Goal: Task Accomplishment & Management: Complete application form

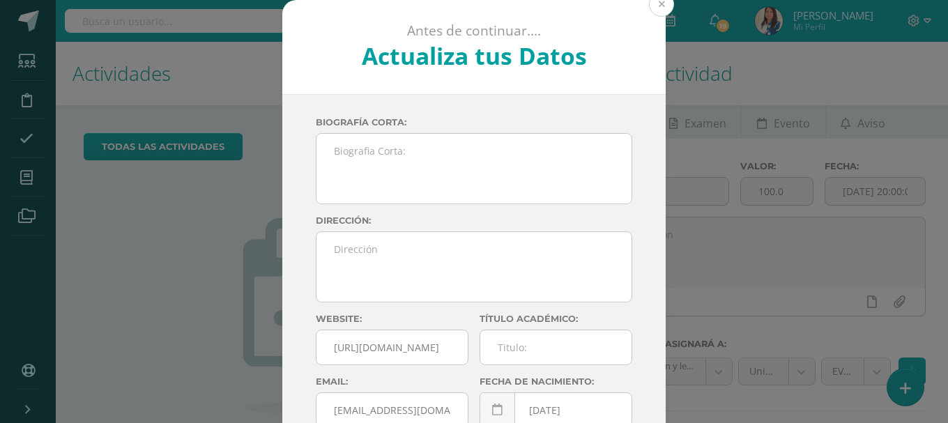
click at [650, 1] on button at bounding box center [661, 4] width 25 height 25
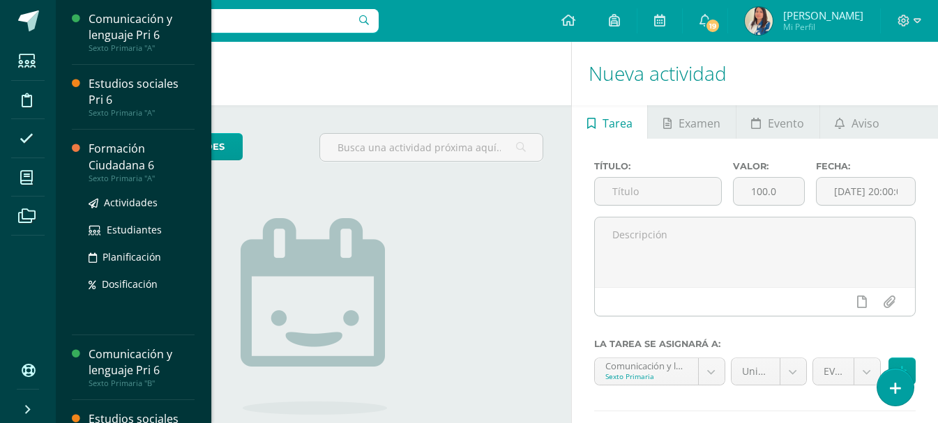
click at [91, 151] on div "Formación Ciudadana 6" at bounding box center [142, 157] width 106 height 32
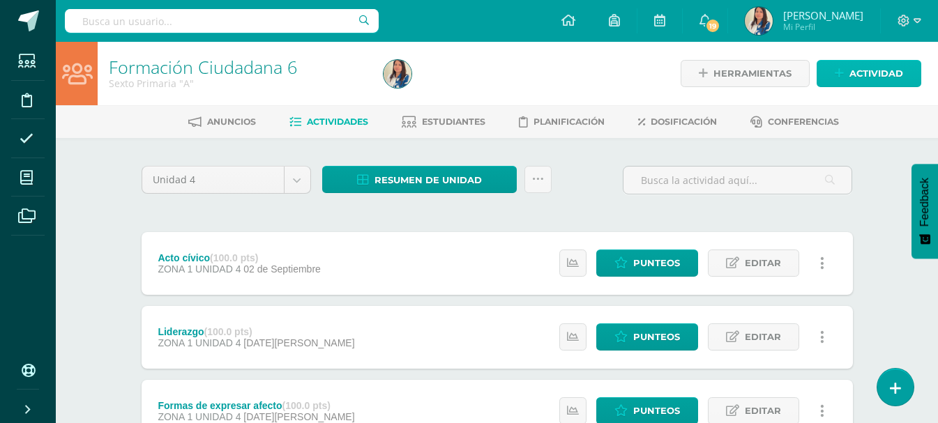
click at [886, 75] on span "Actividad" at bounding box center [876, 74] width 54 height 26
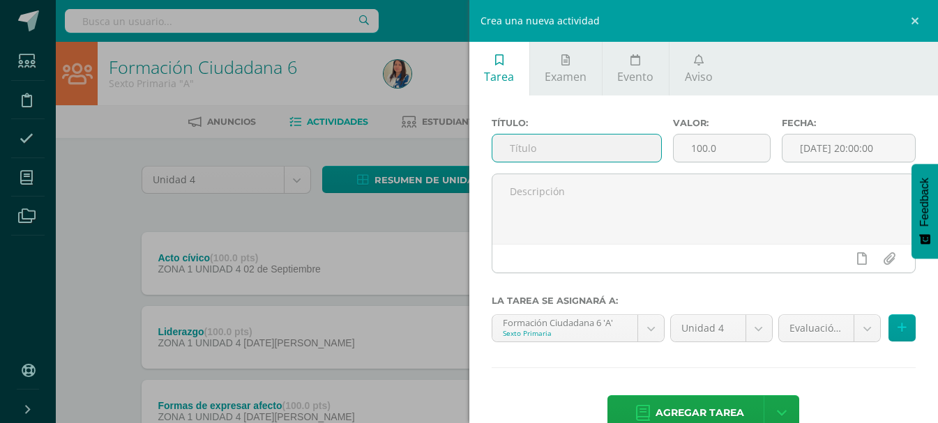
click at [522, 153] on input "text" at bounding box center [576, 148] width 169 height 27
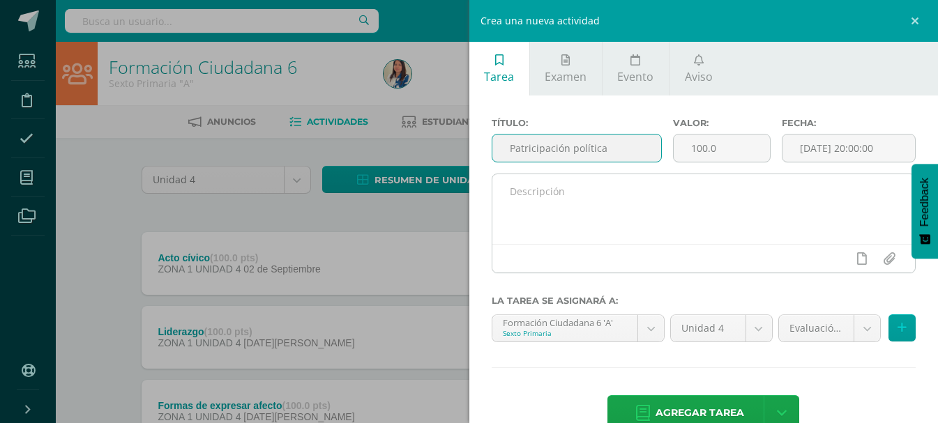
type input "Patricipación política"
click at [586, 201] on textarea at bounding box center [703, 209] width 423 height 70
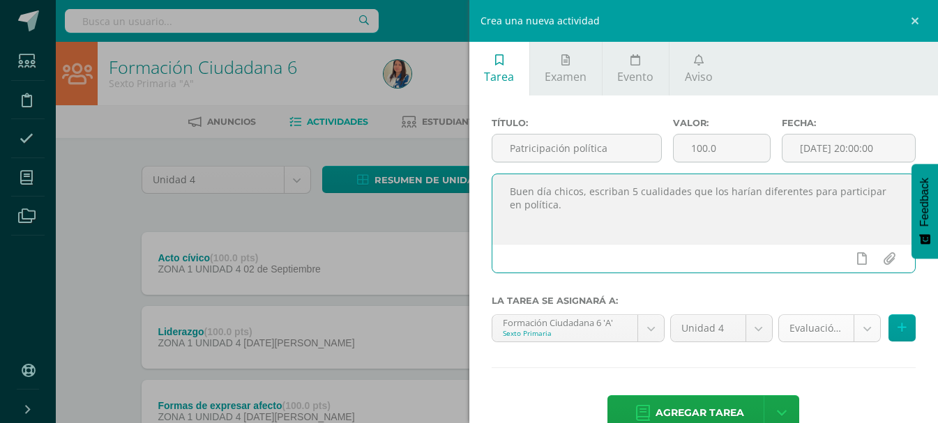
type textarea "Buen día chicos, escriban 5 cualidades que los harían diferentes para participa…"
click at [856, 336] on body "Estudiantes Disciplina Asistencia Mis cursos Archivos Soporte Ayuda Reportar un…" at bounding box center [469, 341] width 938 height 683
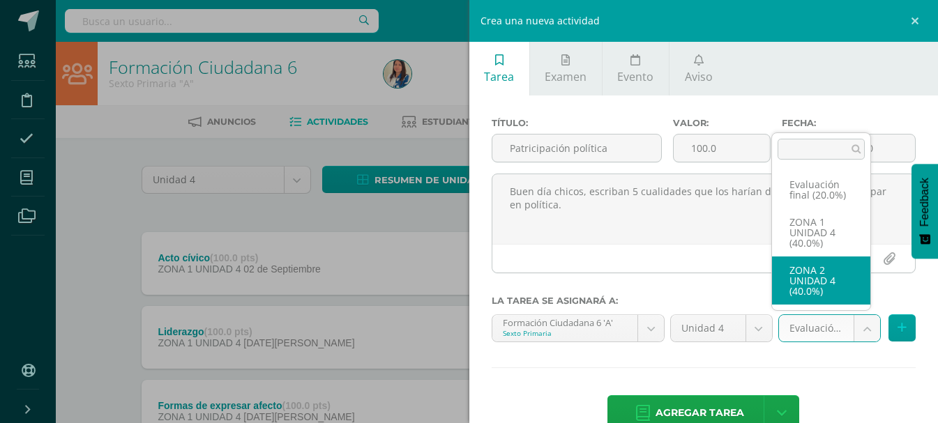
select select "30715"
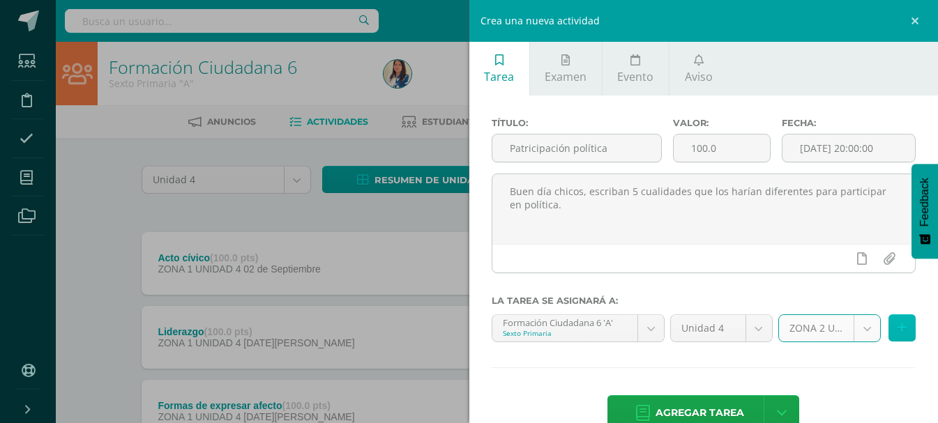
click at [888, 332] on button at bounding box center [901, 327] width 27 height 27
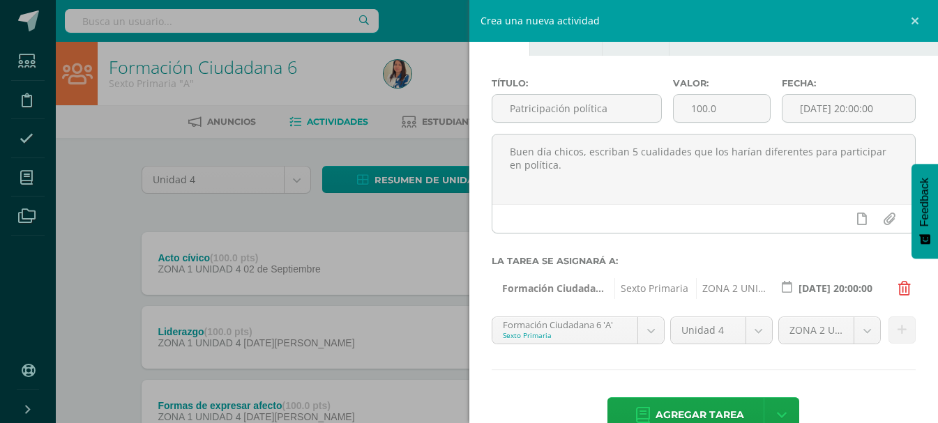
scroll to position [75, 0]
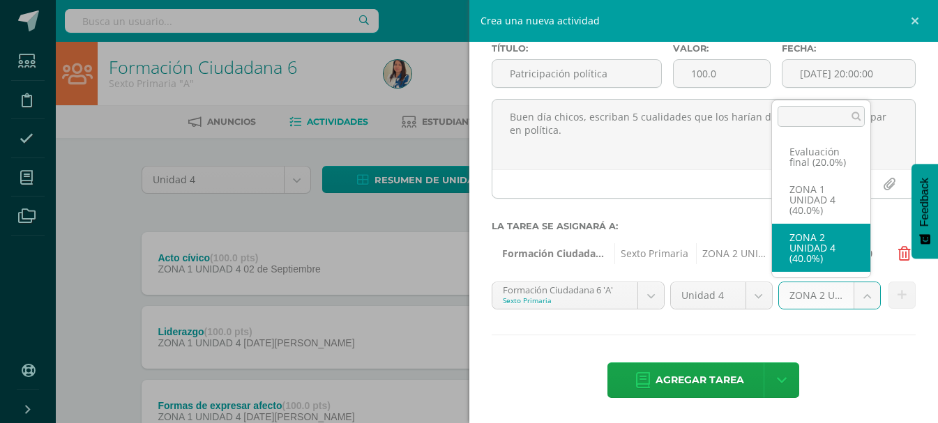
click at [866, 300] on body "Estudiantes Disciplina Asistencia Mis cursos Archivos Soporte Ayuda Reportar un…" at bounding box center [469, 341] width 938 height 683
click at [648, 298] on body "Estudiantes Disciplina Asistencia Mis cursos Archivos Soporte Ayuda Reportar un…" at bounding box center [469, 341] width 938 height 683
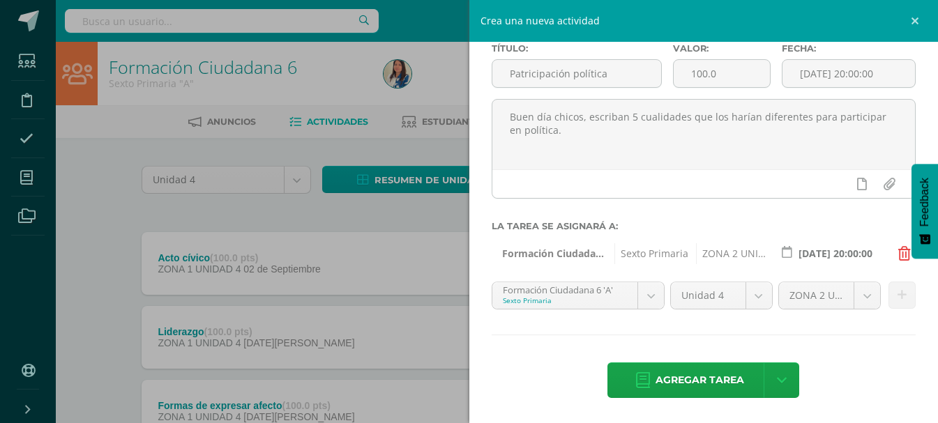
click at [651, 295] on body "Estudiantes Disciplina Asistencia Mis cursos Archivos Soporte Ayuda Reportar un…" at bounding box center [469, 341] width 938 height 683
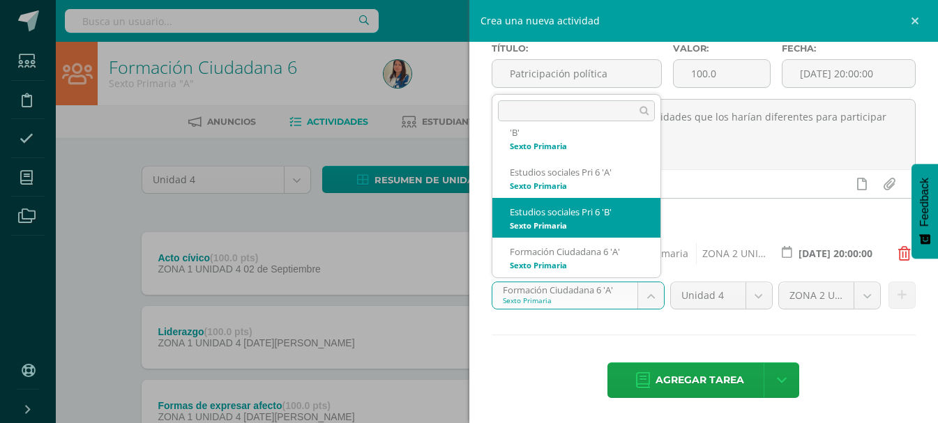
scroll to position [123, 0]
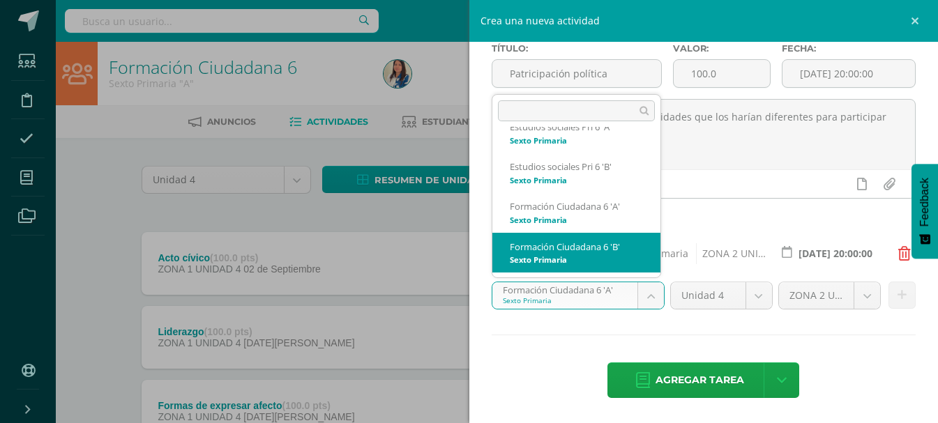
select select "20162"
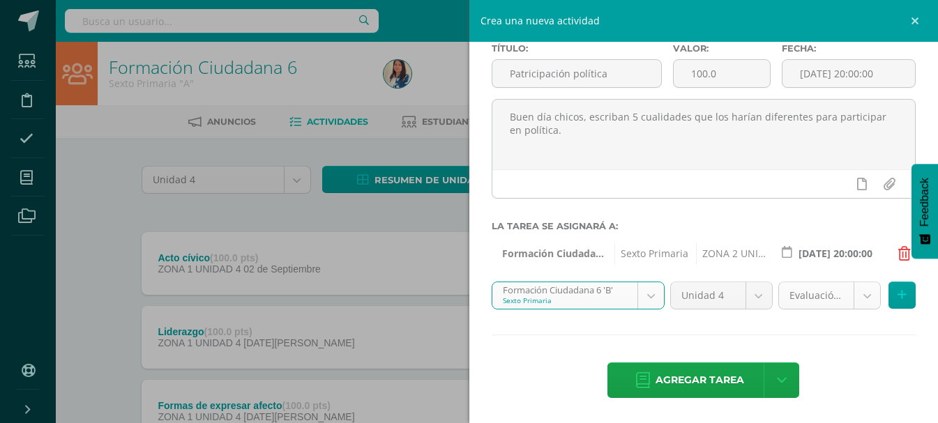
click at [850, 300] on body "Estudiantes Disciplina Asistencia Mis cursos Archivos Soporte Ayuda Reportar un…" at bounding box center [469, 341] width 938 height 683
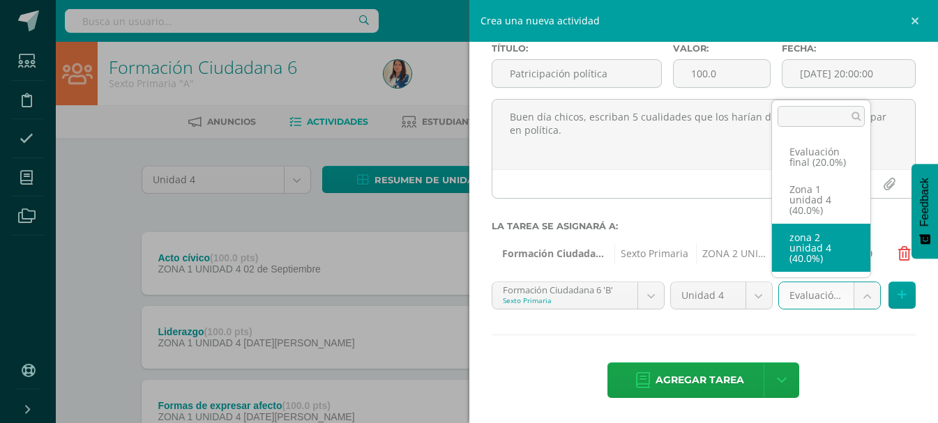
select select "30724"
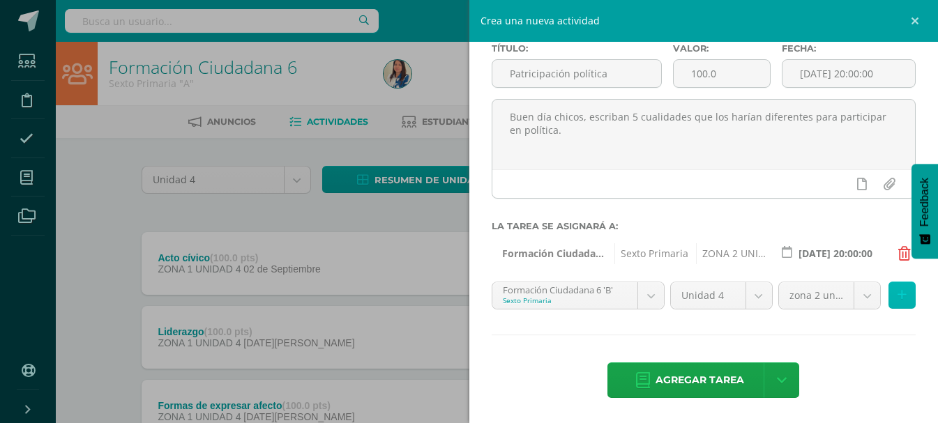
click at [897, 293] on icon at bounding box center [901, 295] width 9 height 12
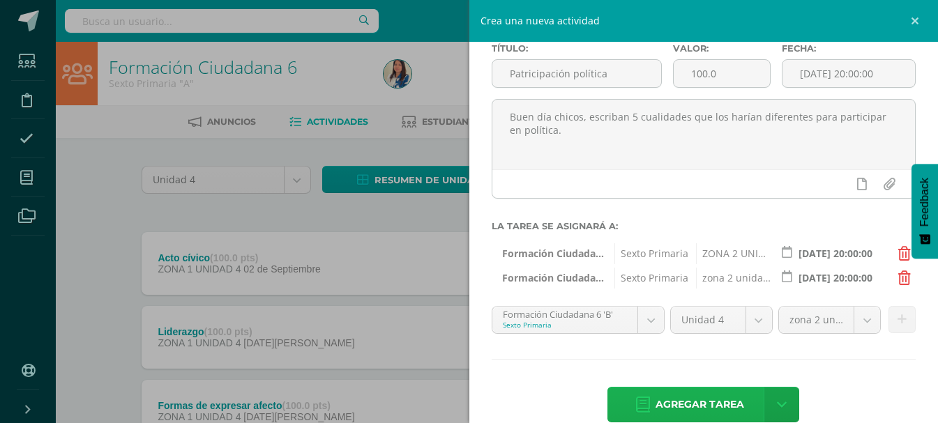
click at [685, 410] on span "Agregar tarea" at bounding box center [699, 405] width 89 height 34
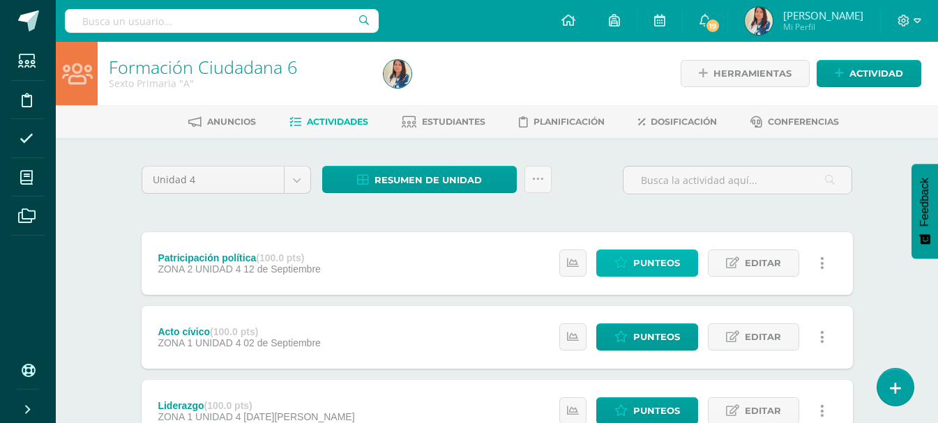
click at [650, 252] on span "Punteos" at bounding box center [656, 263] width 47 height 26
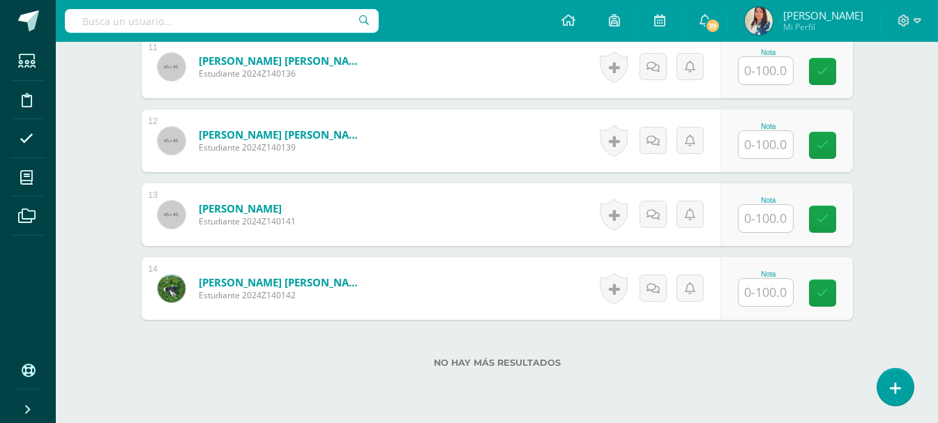
scroll to position [1258, 0]
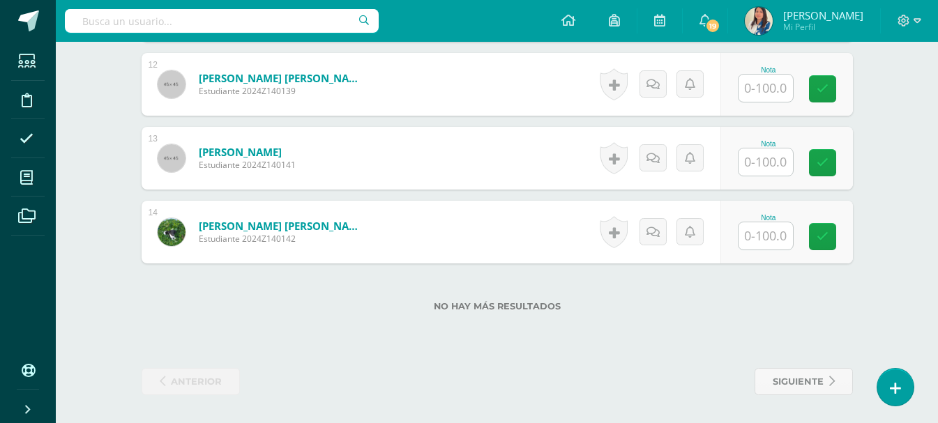
click at [781, 162] on input "text" at bounding box center [765, 161] width 54 height 27
type input "100"
click at [829, 166] on icon at bounding box center [831, 163] width 13 height 12
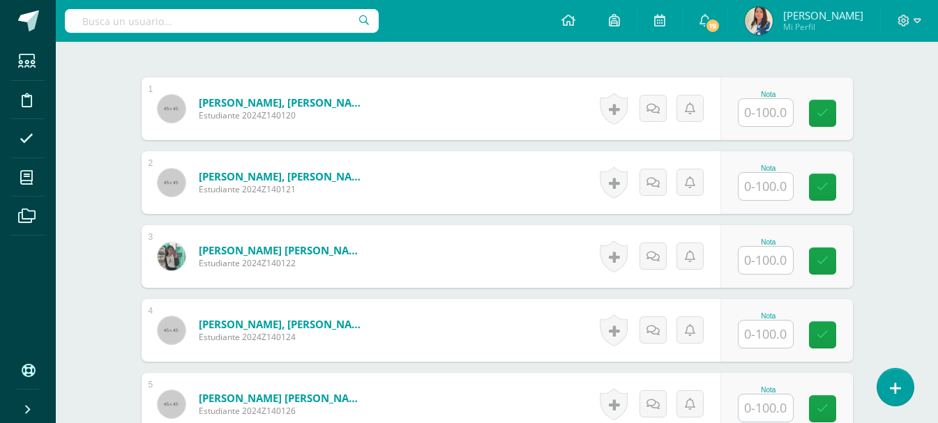
scroll to position [421, 0]
click at [782, 185] on input "text" at bounding box center [765, 185] width 54 height 27
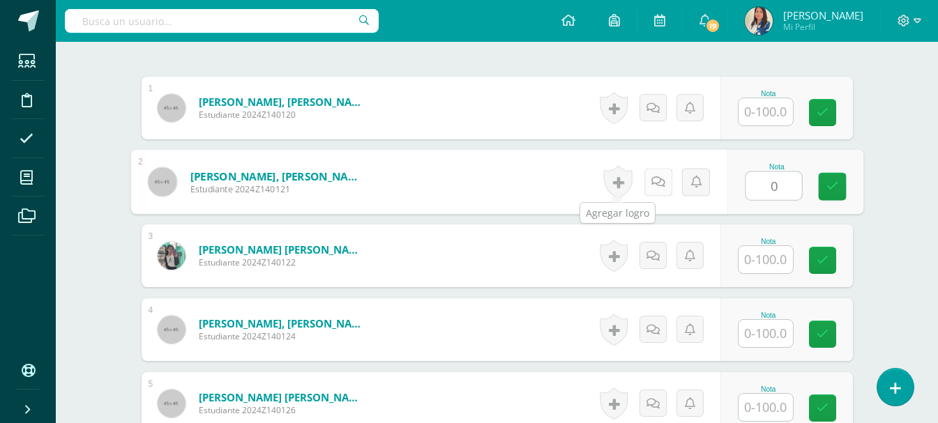
type input "0"
click at [649, 177] on link at bounding box center [657, 182] width 28 height 28
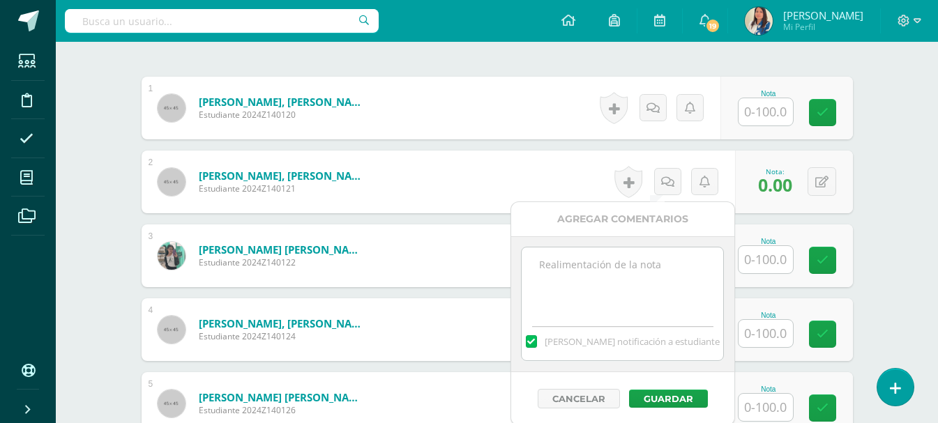
click at [615, 282] on textarea at bounding box center [621, 282] width 201 height 70
type textarea "Ausente"
click at [672, 393] on button "Guardar" at bounding box center [668, 399] width 79 height 18
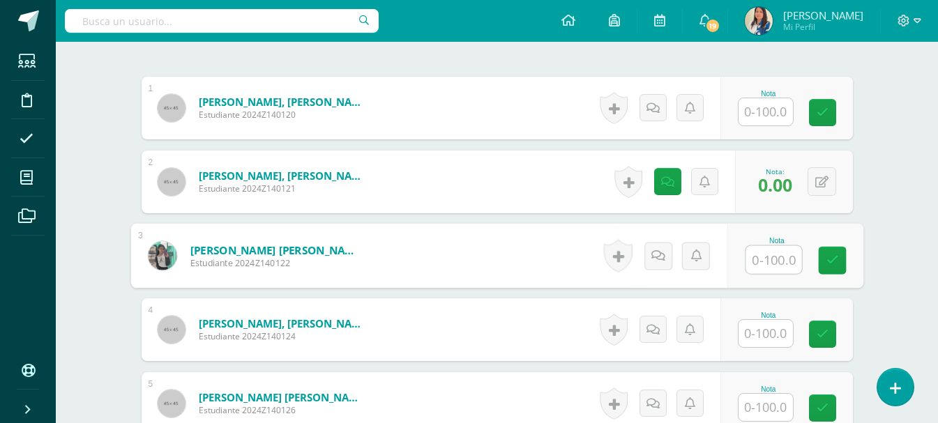
click at [769, 261] on input "text" at bounding box center [773, 260] width 56 height 28
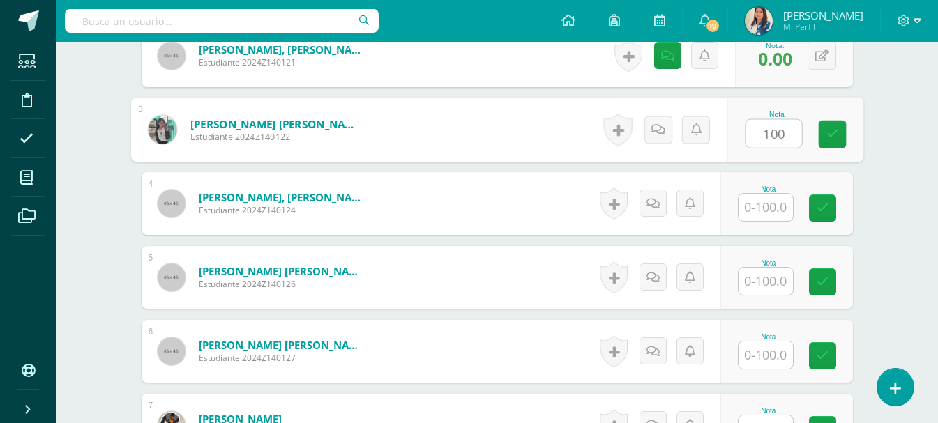
scroll to position [560, 0]
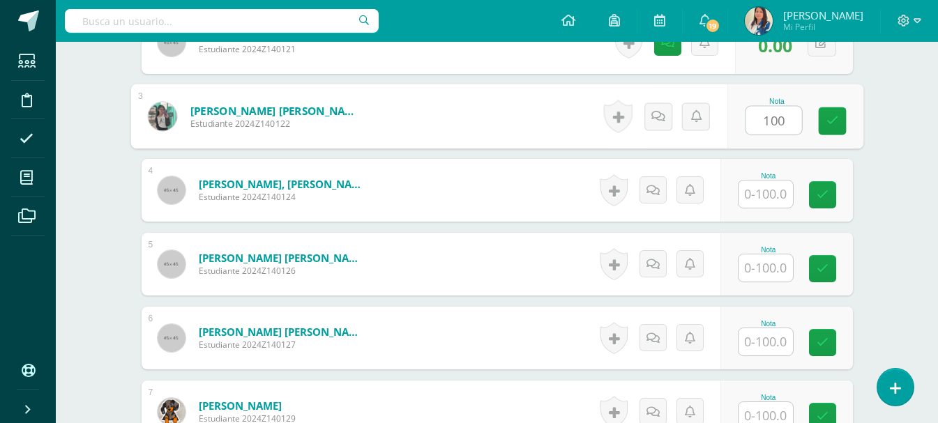
type input "100"
click at [908, 229] on div "Formación Ciudadana 6 Sexto Primaria "A" Herramientas Detalle de asistencias Ac…" at bounding box center [497, 300] width 882 height 1639
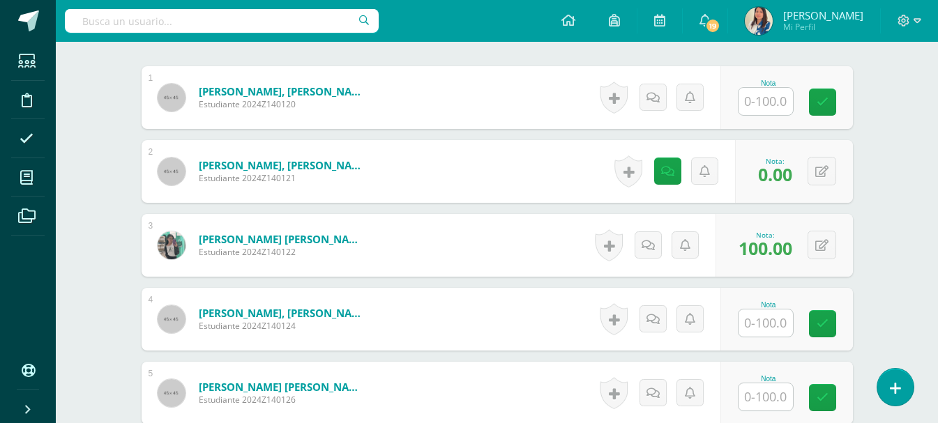
scroll to position [421, 0]
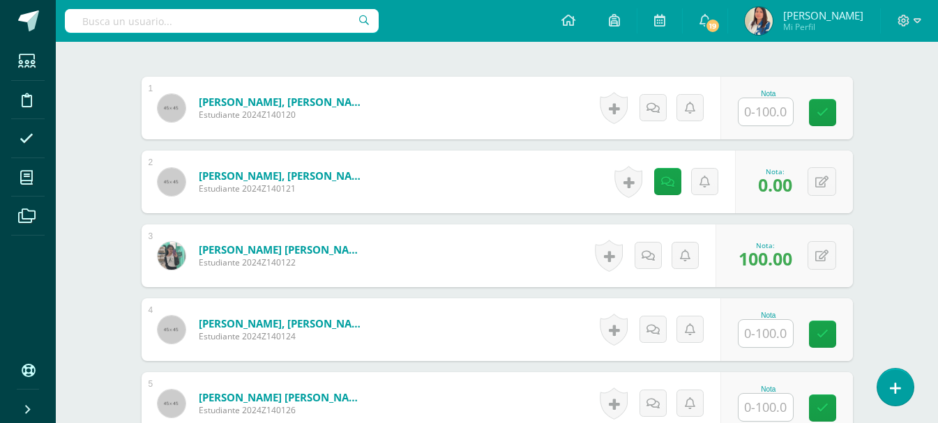
click at [761, 116] on input "text" at bounding box center [765, 111] width 54 height 27
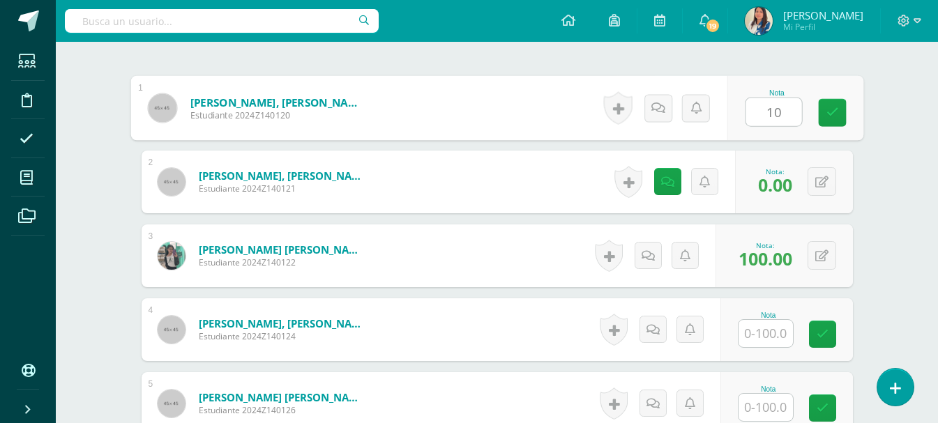
type input "100"
click at [824, 118] on link at bounding box center [832, 113] width 28 height 28
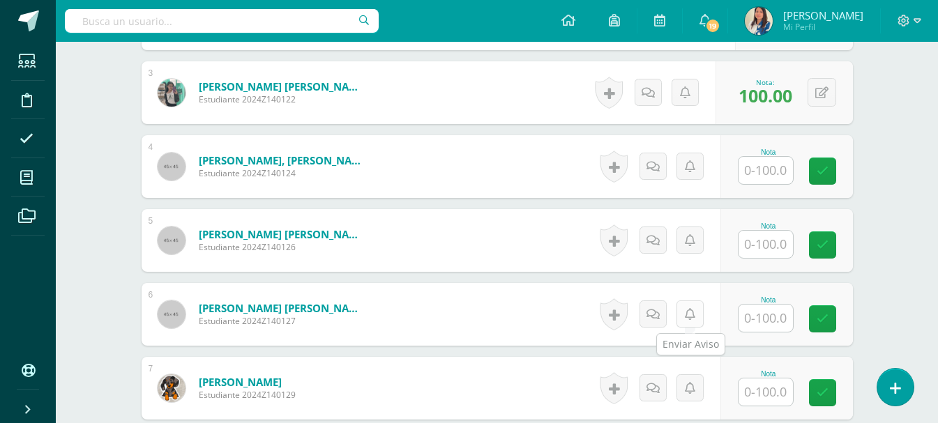
scroll to position [560, 0]
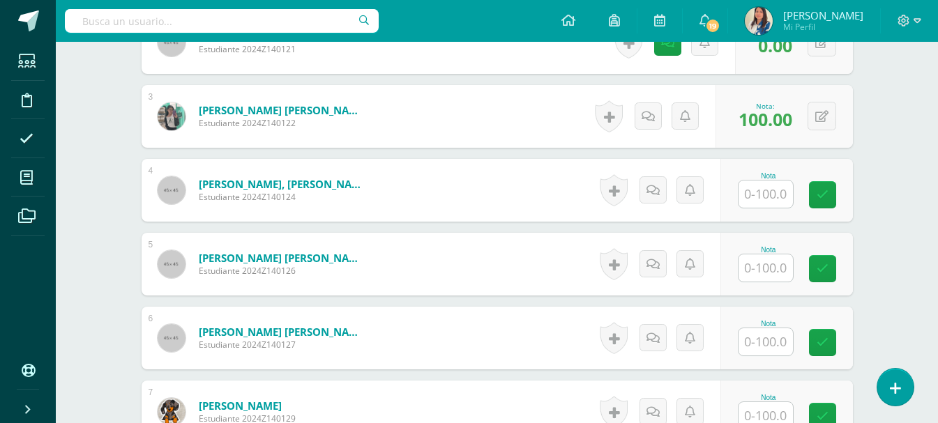
click at [768, 274] on input "text" at bounding box center [765, 267] width 54 height 27
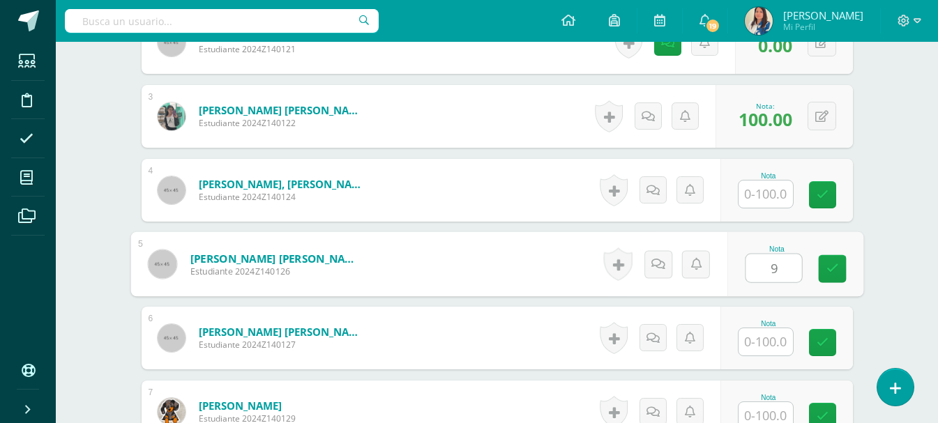
type input "98"
click at [828, 268] on icon at bounding box center [831, 269] width 13 height 12
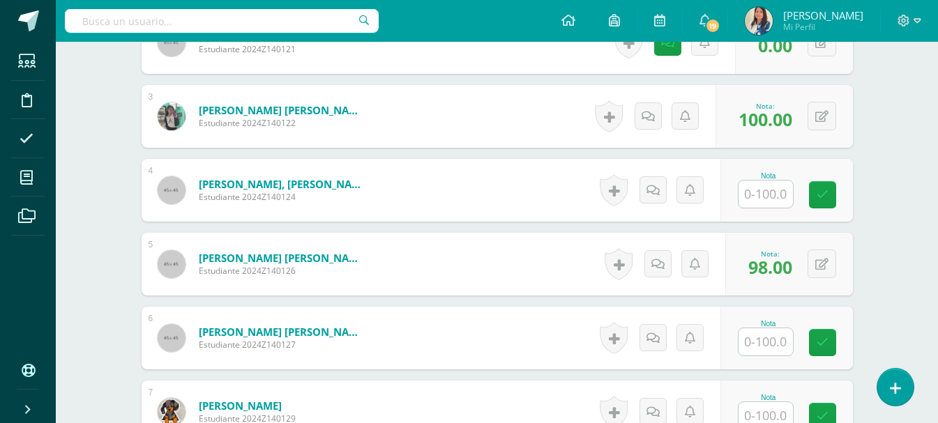
click at [769, 192] on input "text" at bounding box center [765, 194] width 54 height 27
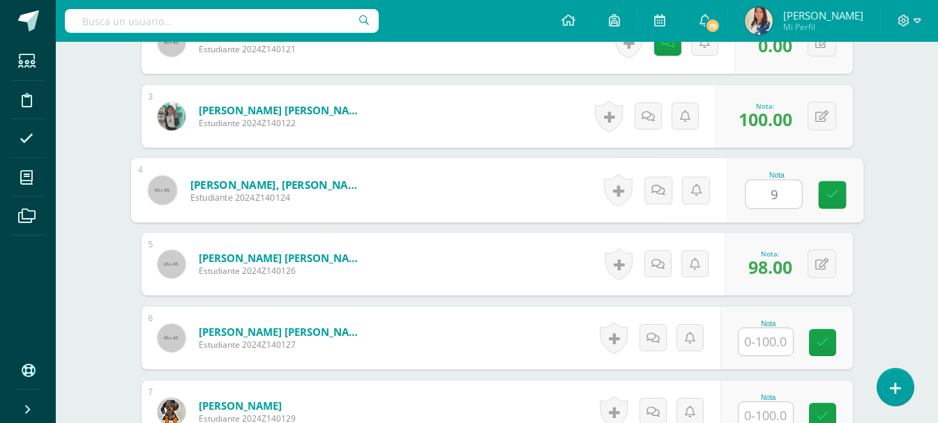
type input "98"
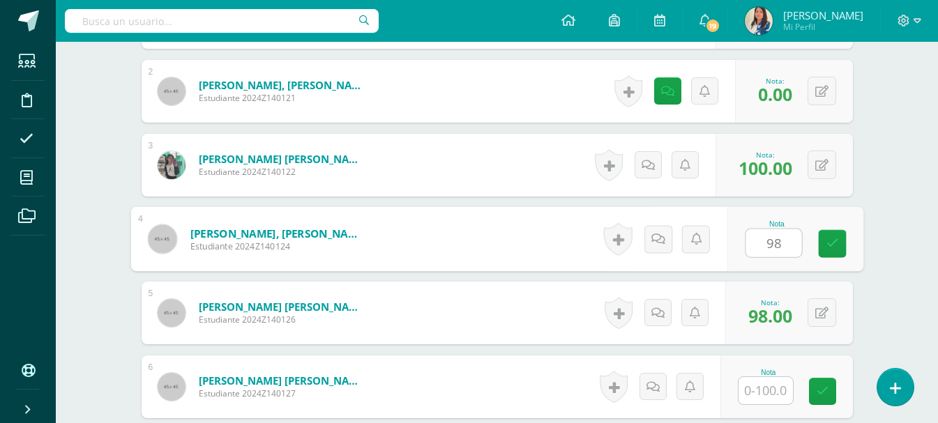
scroll to position [491, 0]
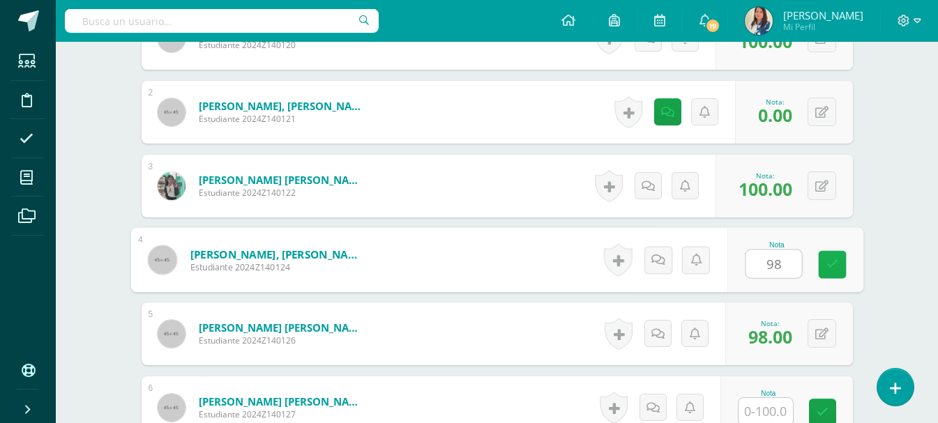
click at [827, 259] on icon at bounding box center [831, 265] width 13 height 12
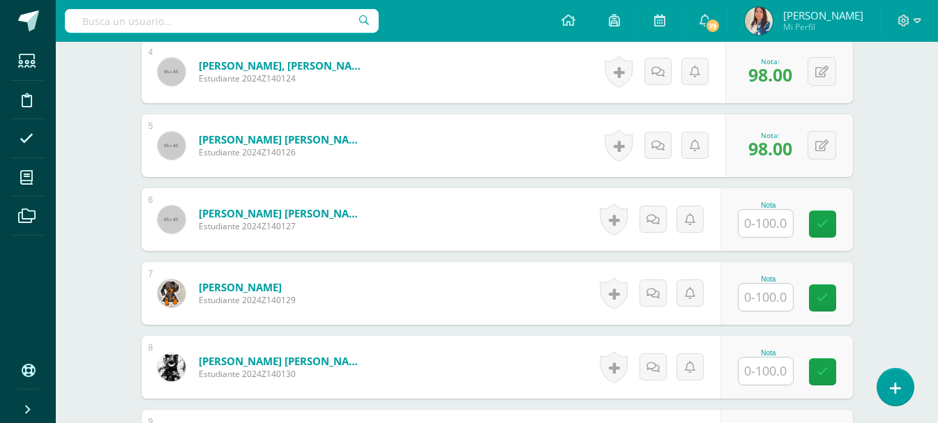
scroll to position [770, 0]
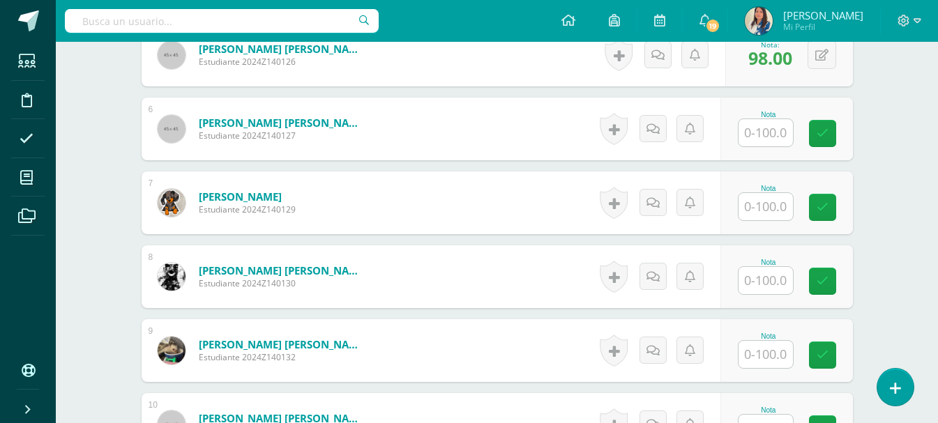
click at [762, 197] on input "text" at bounding box center [765, 206] width 54 height 27
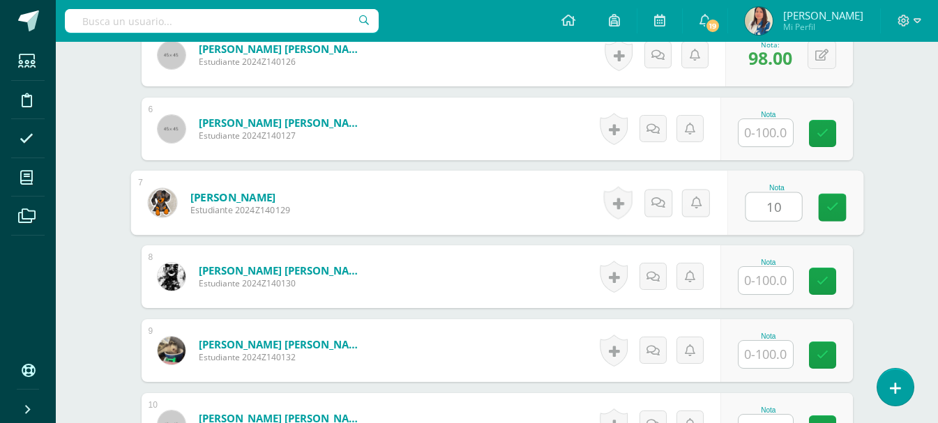
type input "100"
click at [842, 213] on link at bounding box center [832, 208] width 28 height 28
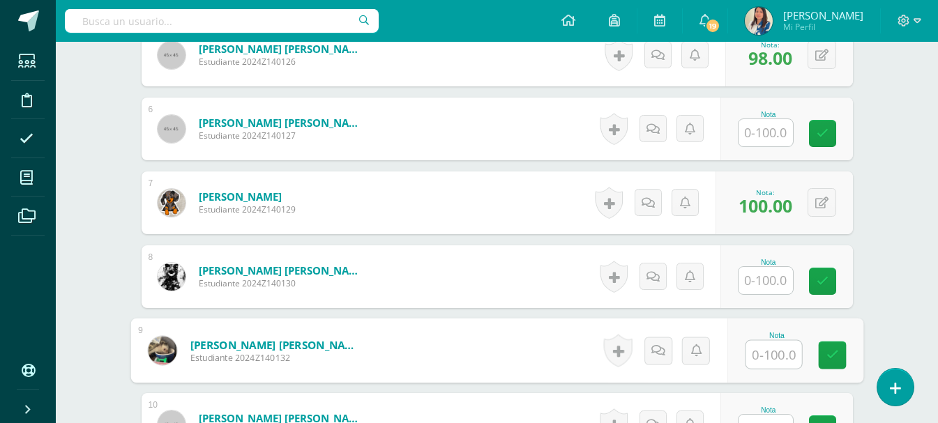
click at [749, 356] on input "text" at bounding box center [773, 355] width 56 height 28
type input "100"
click at [831, 355] on icon at bounding box center [831, 355] width 13 height 12
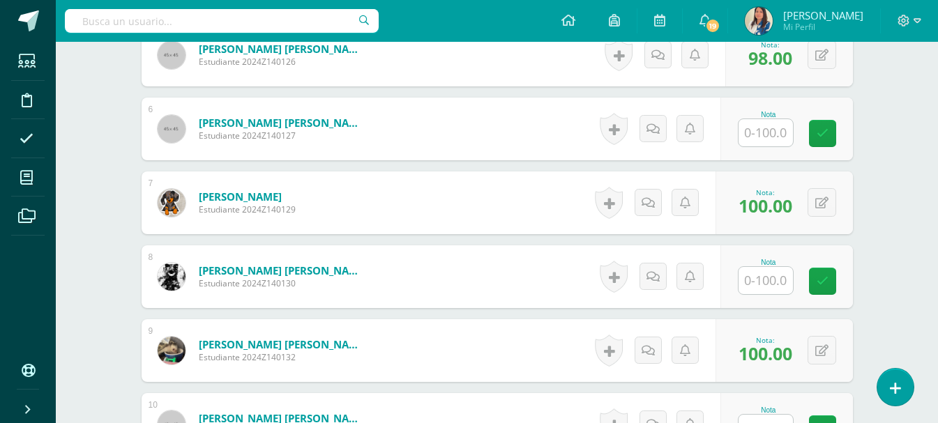
click at [770, 128] on input "text" at bounding box center [765, 132] width 54 height 27
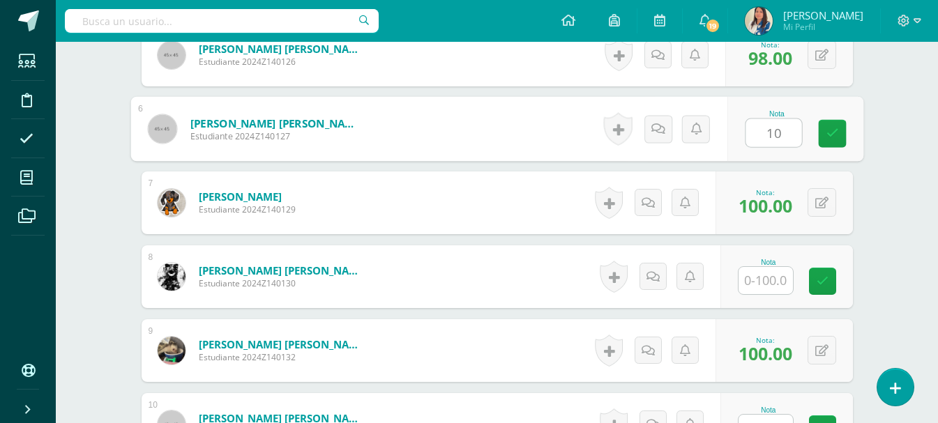
type input "100"
click at [833, 137] on icon at bounding box center [831, 134] width 13 height 12
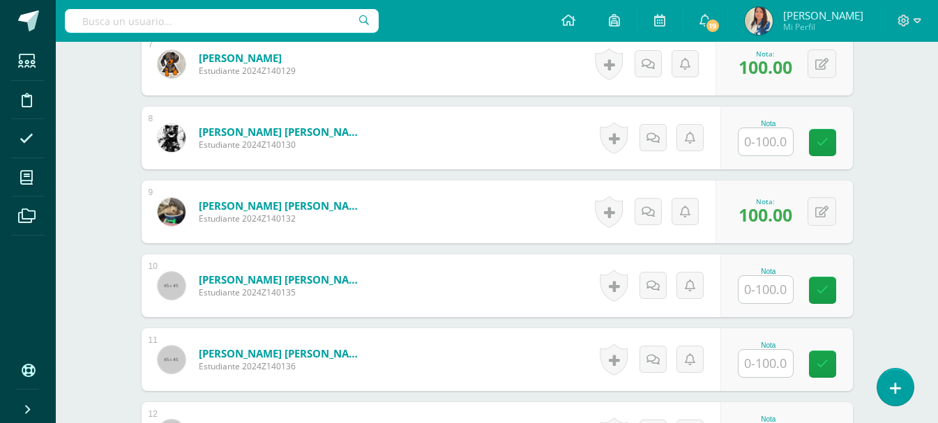
scroll to position [909, 0]
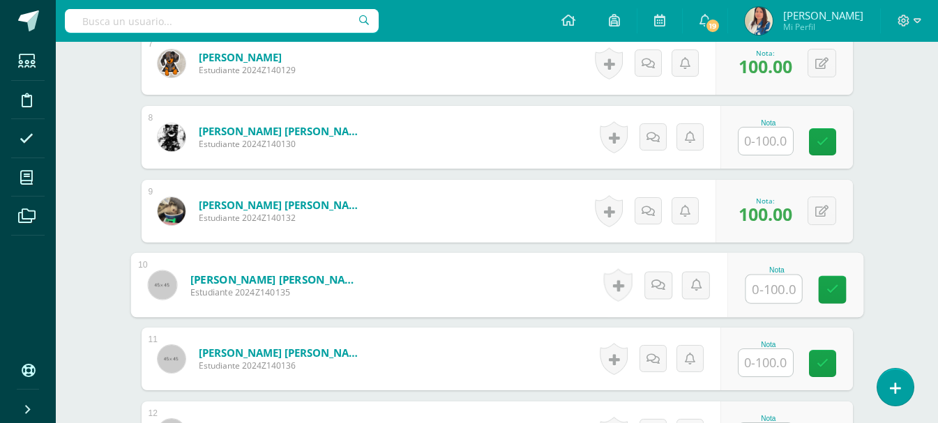
click at [745, 283] on div at bounding box center [773, 289] width 57 height 29
type input "100"
click at [831, 291] on icon at bounding box center [831, 290] width 13 height 12
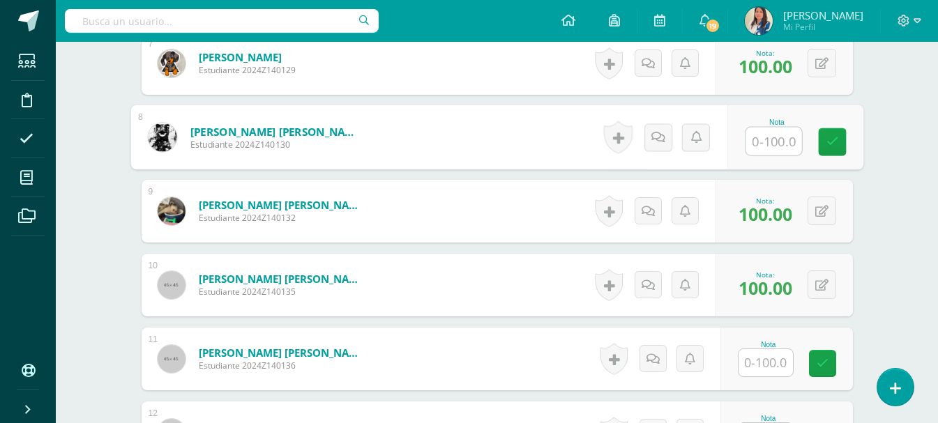
click at [776, 143] on input "text" at bounding box center [773, 142] width 56 height 28
type input "100"
click at [823, 142] on link at bounding box center [832, 142] width 28 height 28
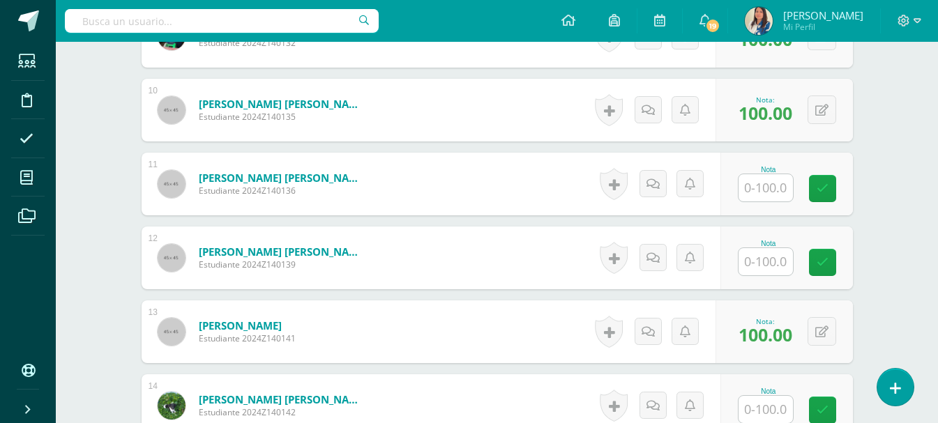
scroll to position [1118, 0]
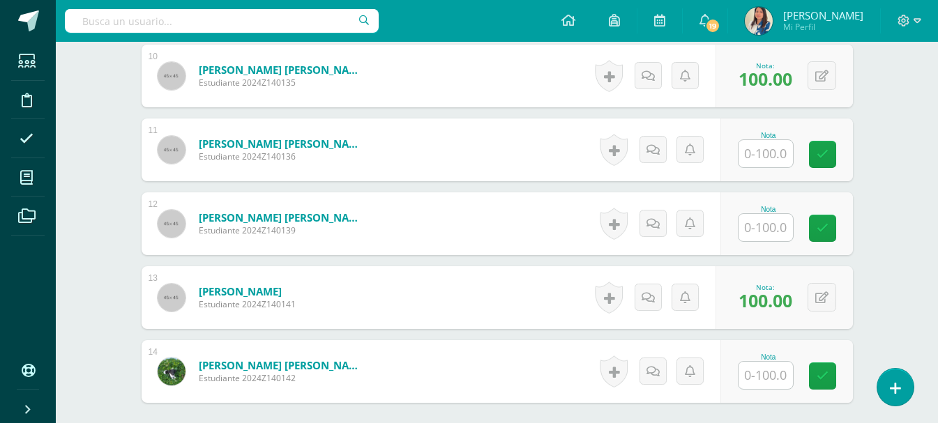
click at [750, 227] on input "text" at bounding box center [765, 227] width 54 height 27
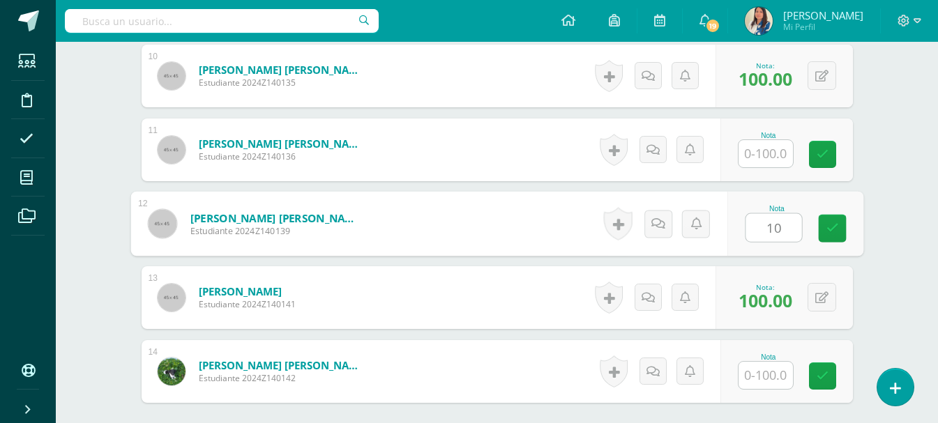
type input "100"
click at [839, 227] on link at bounding box center [832, 229] width 28 height 28
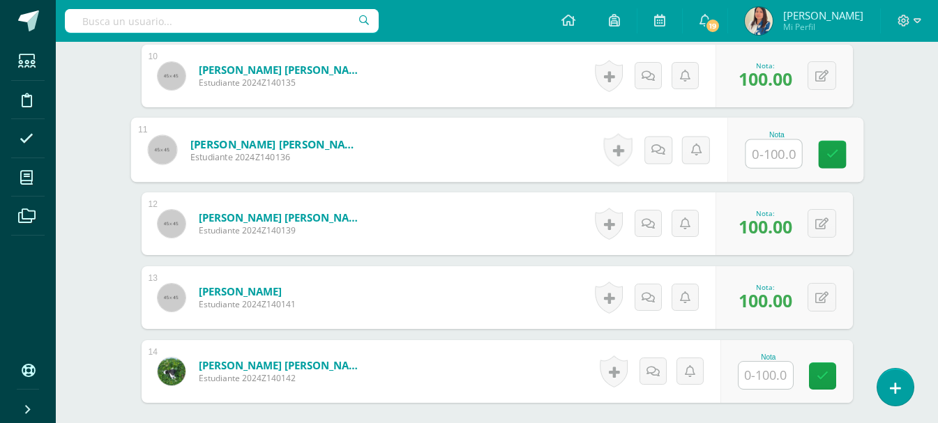
click at [743, 155] on div "Nota" at bounding box center [794, 150] width 136 height 65
type input "100"
click at [832, 151] on icon at bounding box center [831, 154] width 13 height 12
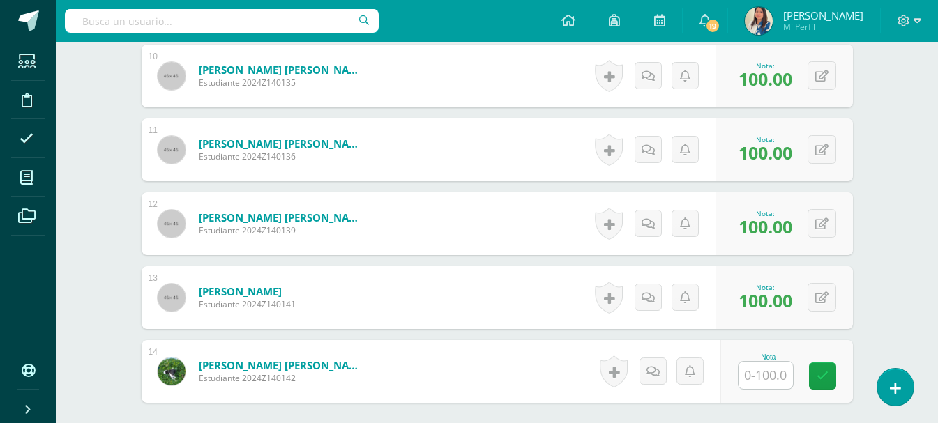
scroll to position [1258, 0]
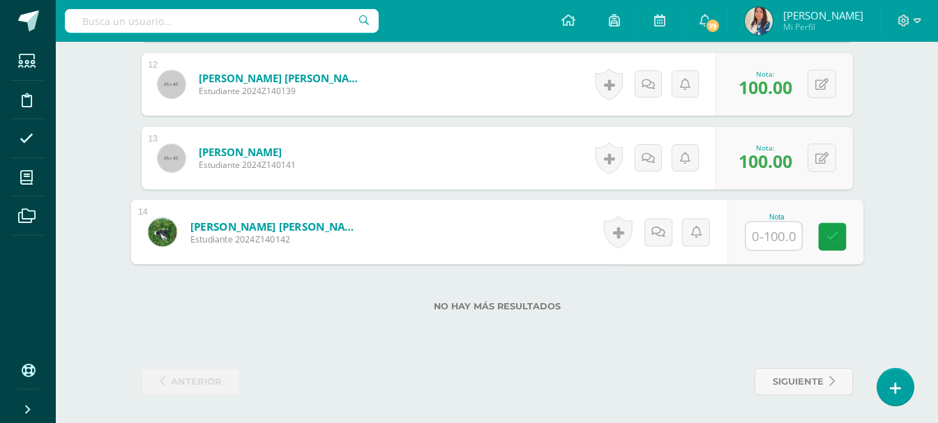
click at [754, 225] on input "text" at bounding box center [773, 236] width 56 height 28
type input "100"
click at [838, 246] on link at bounding box center [832, 237] width 28 height 28
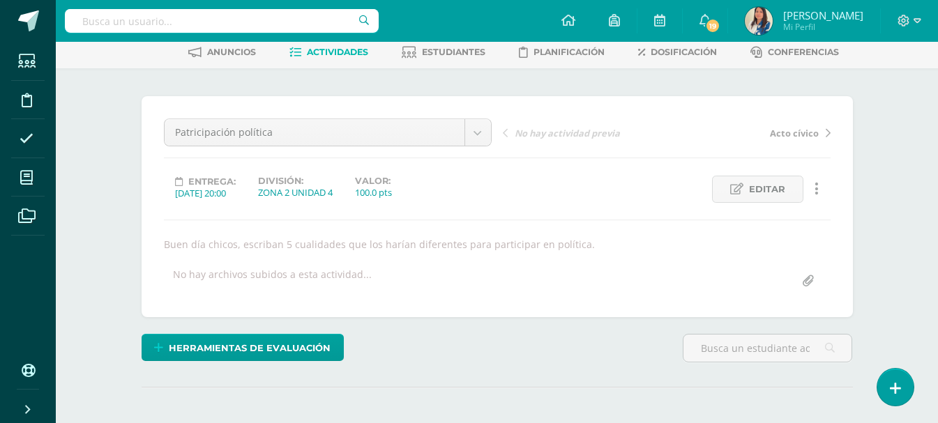
scroll to position [0, 0]
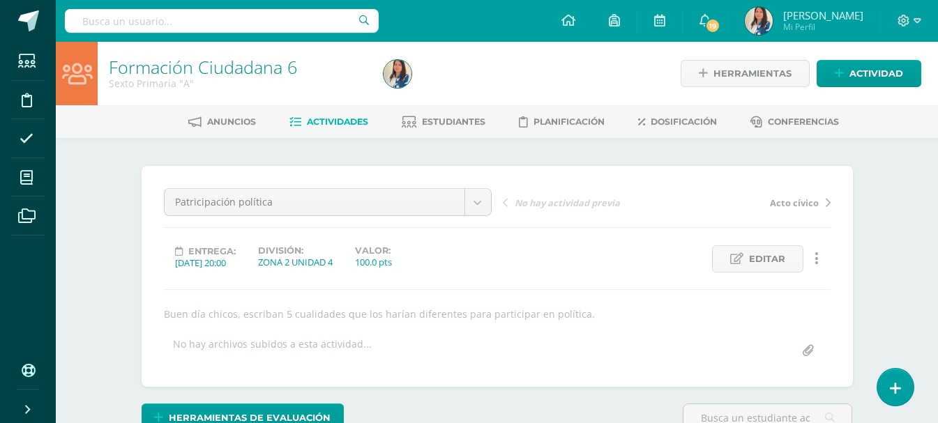
click at [336, 123] on span "Actividades" at bounding box center [337, 121] width 61 height 10
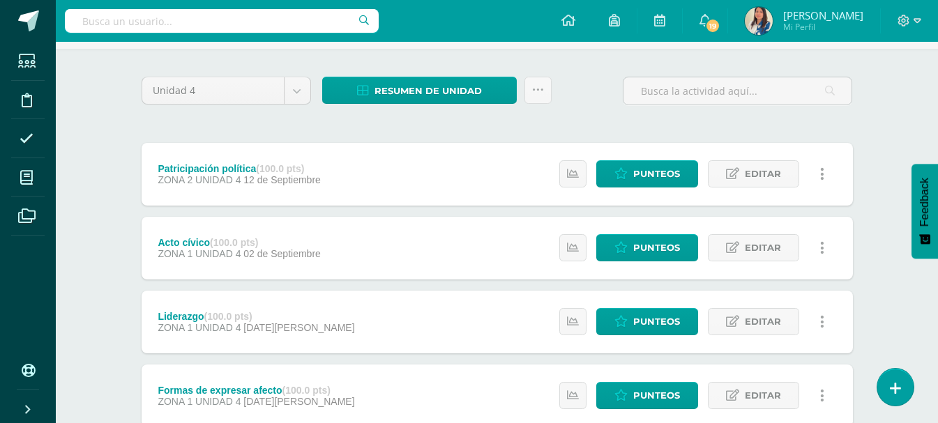
scroll to position [55, 0]
